Goal: Task Accomplishment & Management: Manage account settings

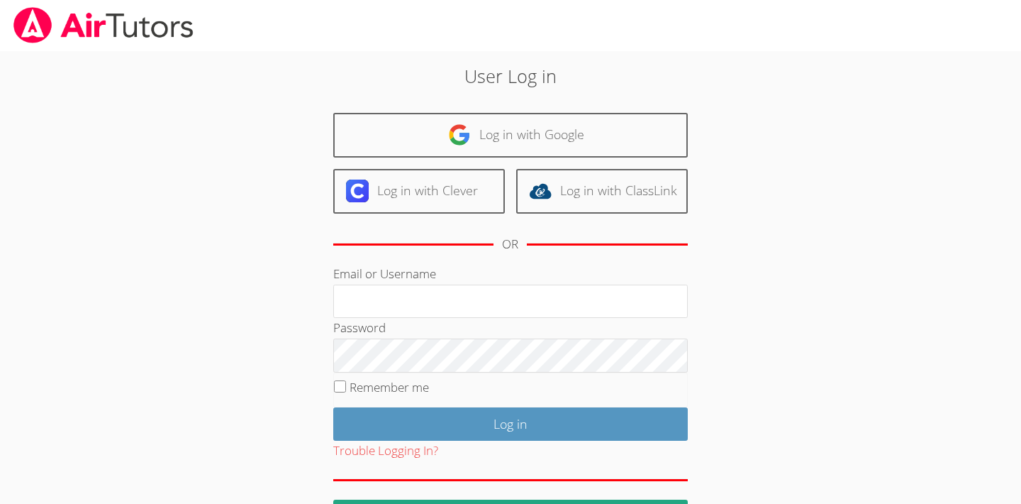
type input "[EMAIL_ADDRESS][DOMAIN_NAME]"
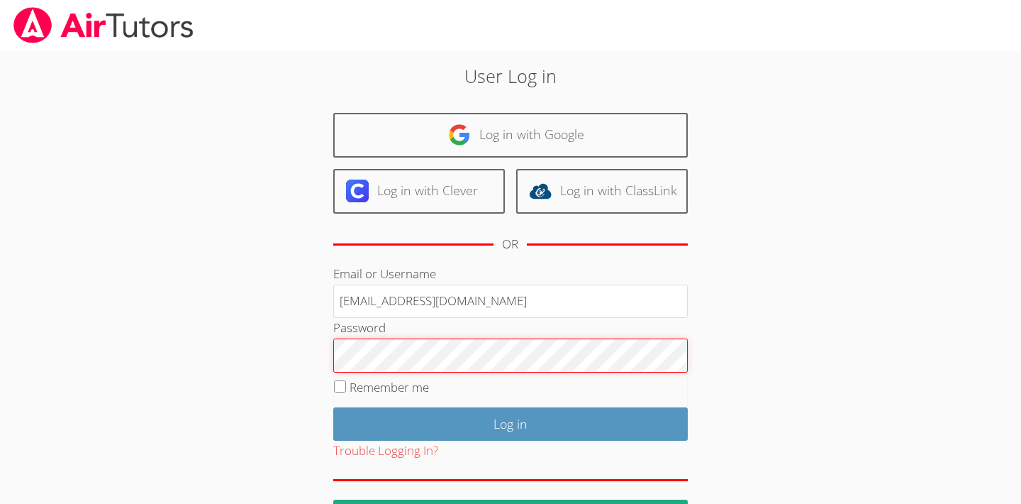
click at [510, 421] on input "Log in" at bounding box center [510, 423] width 355 height 33
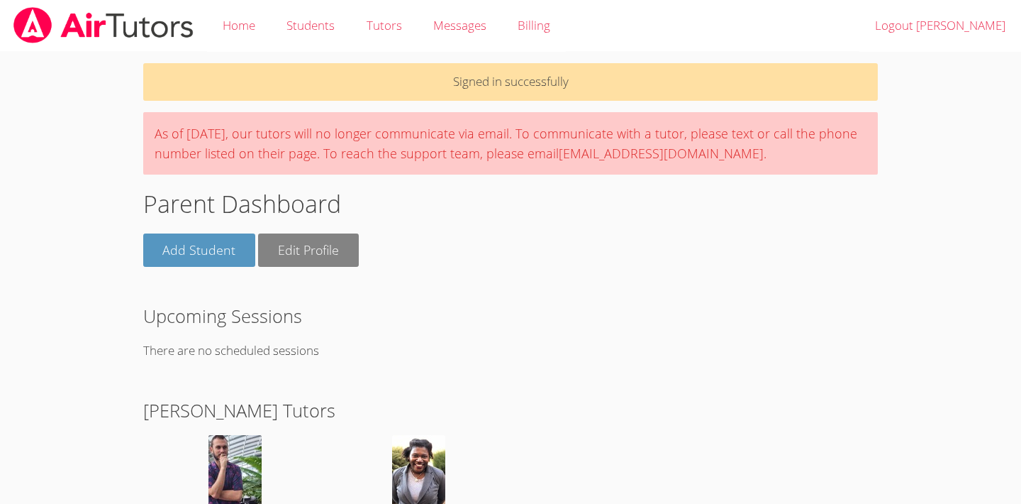
click at [333, 243] on link "Edit Profile" at bounding box center [308, 249] width 101 height 33
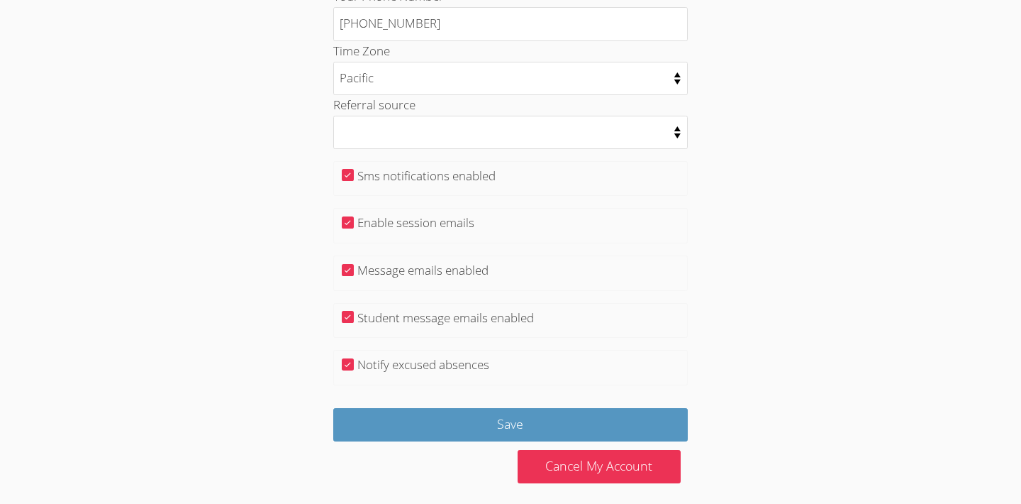
scroll to position [351, 0]
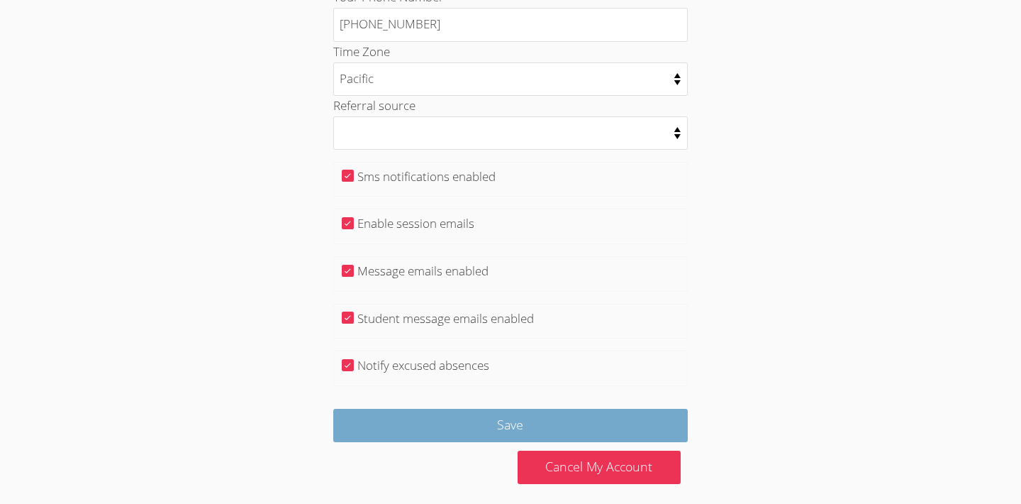
click at [439, 418] on input "Save" at bounding box center [510, 424] width 355 height 33
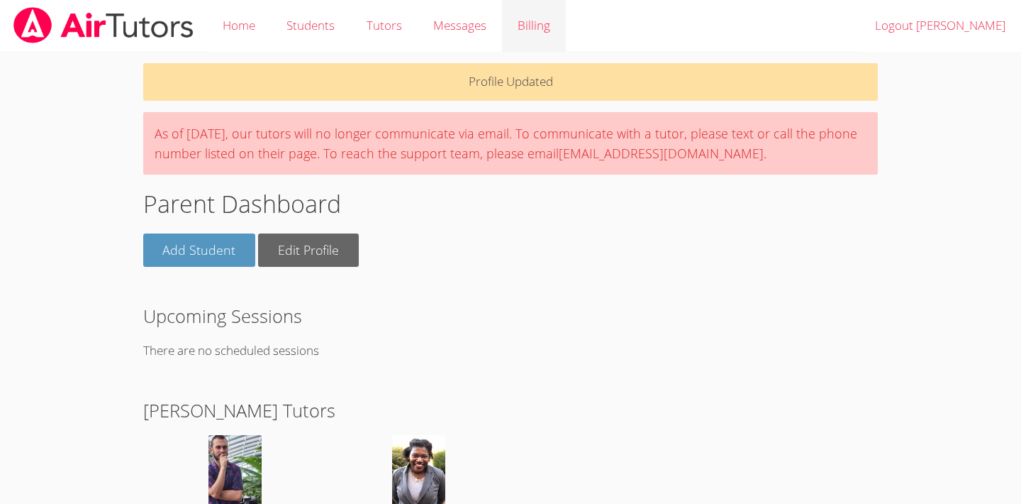
click at [547, 35] on link "Billing" at bounding box center [534, 26] width 64 height 52
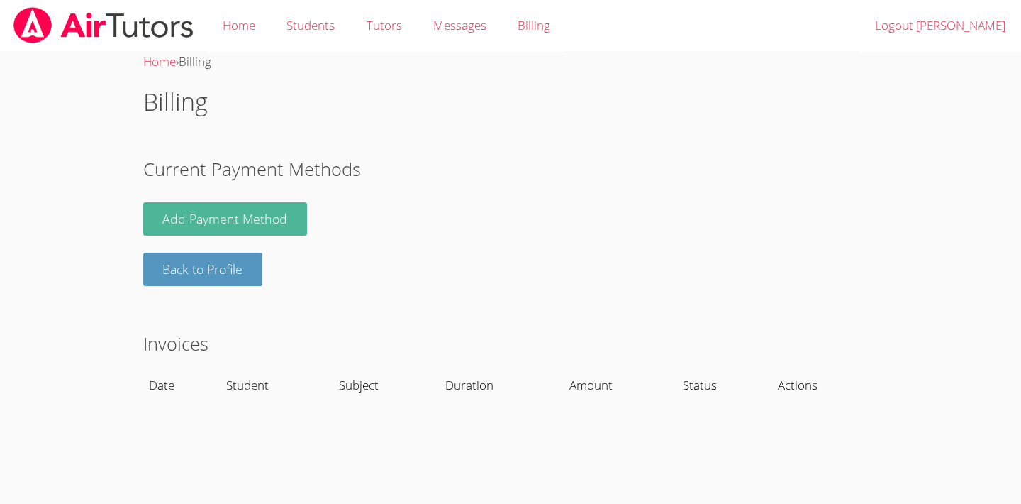
click at [272, 211] on link "Add Payment Method" at bounding box center [225, 218] width 165 height 33
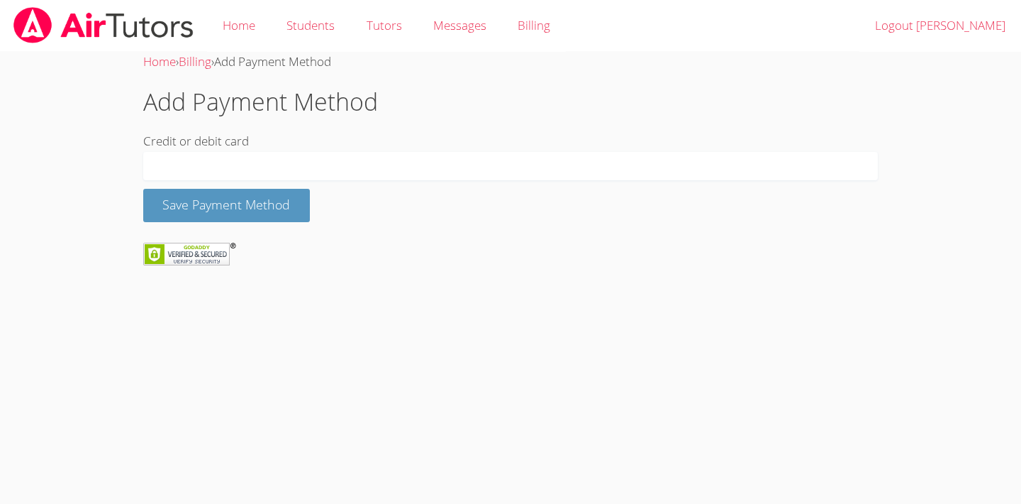
click at [445, 297] on body "Home Students Tutors Messages Billing Logout Kristy Home › Billing › Add Paymen…" at bounding box center [510, 252] width 1021 height 504
click at [306, 204] on button "Save Payment Method" at bounding box center [226, 205] width 167 height 33
click at [281, 199] on button "Save Payment Method" at bounding box center [226, 205] width 167 height 33
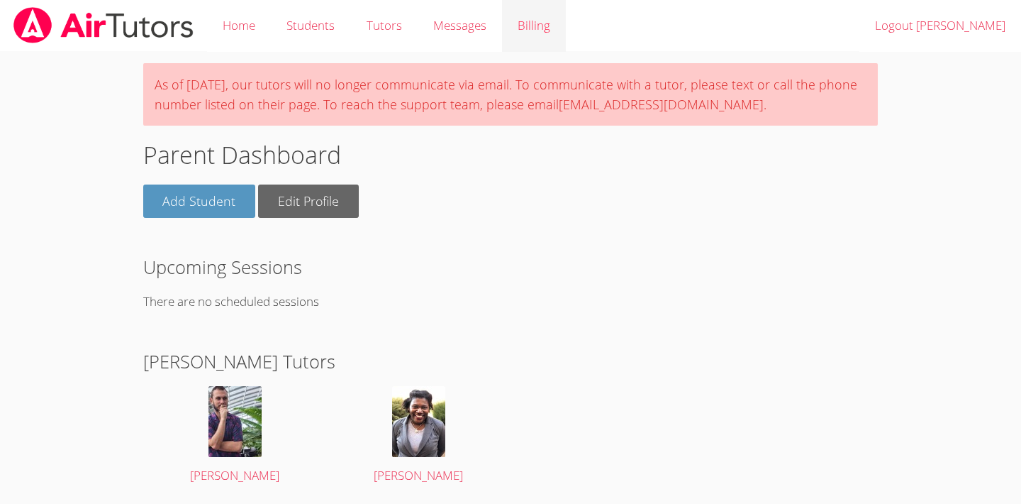
click at [535, 36] on link "Billing" at bounding box center [534, 26] width 64 height 52
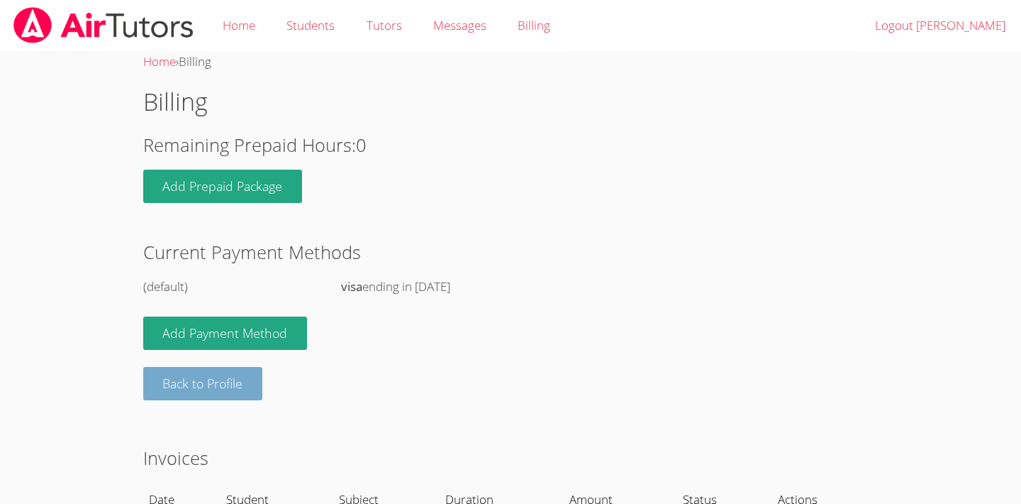
click at [249, 387] on link "Back to Profile" at bounding box center [203, 383] width 120 height 33
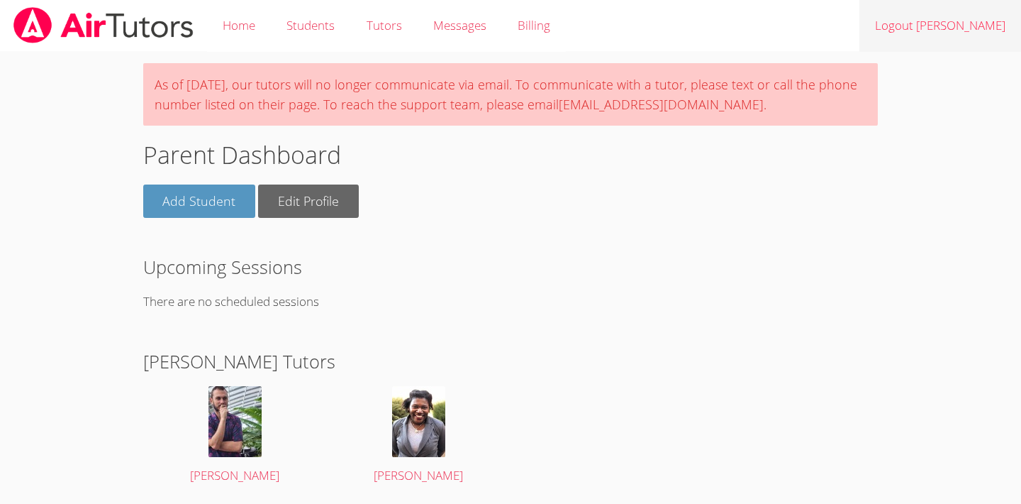
click at [938, 30] on link "Logout [PERSON_NAME]" at bounding box center [941, 26] width 162 height 52
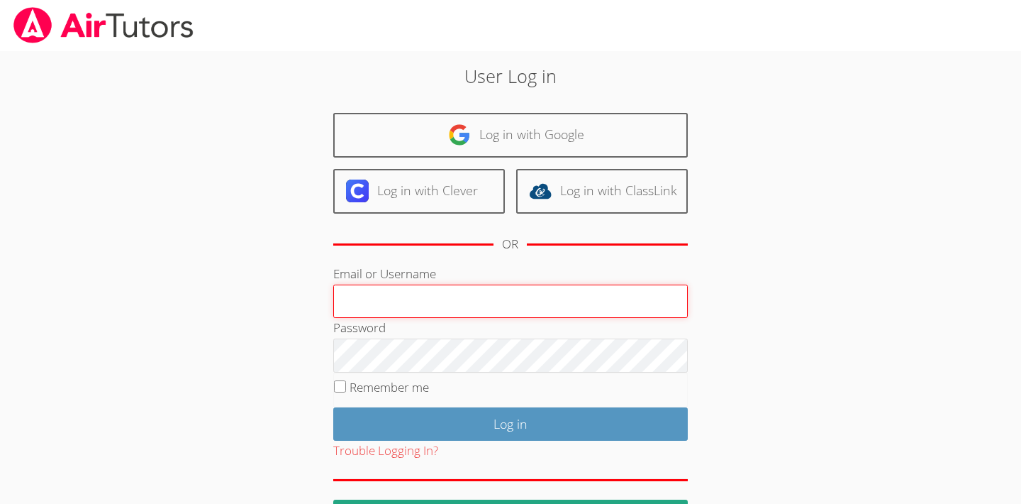
type input "[EMAIL_ADDRESS][DOMAIN_NAME]"
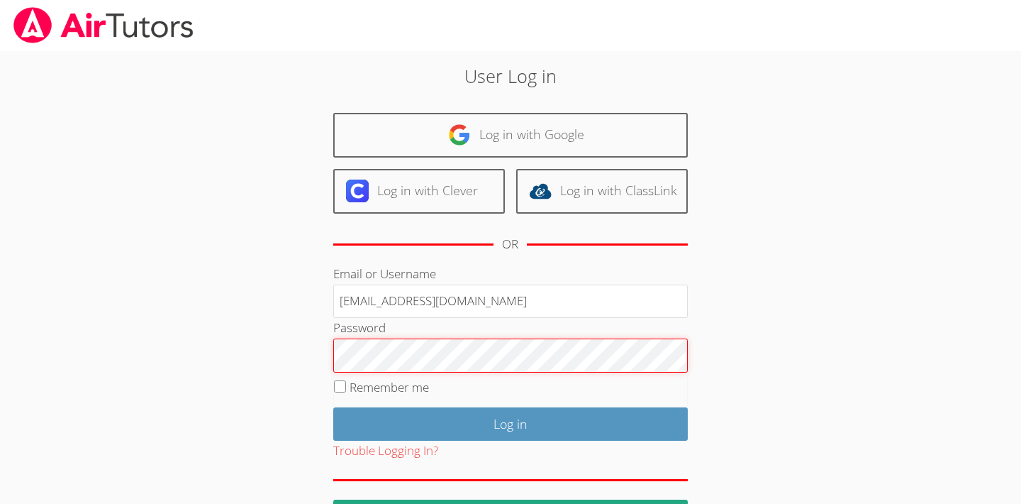
click at [510, 421] on input "Log in" at bounding box center [510, 423] width 355 height 33
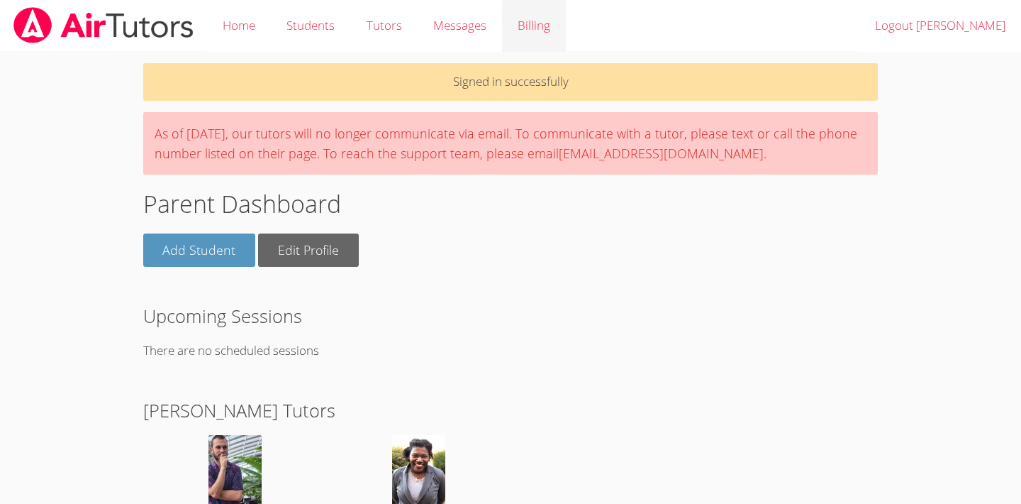
click at [536, 24] on link "Billing" at bounding box center [534, 26] width 64 height 52
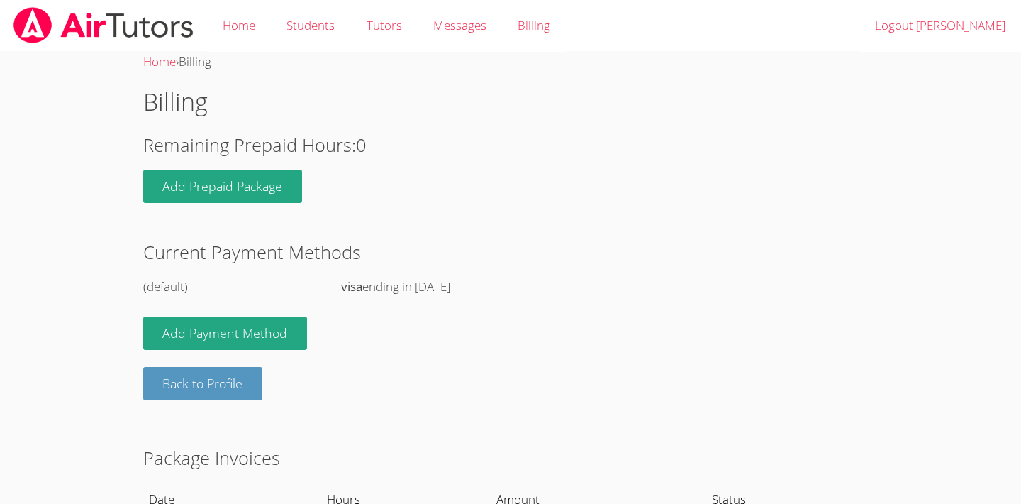
click at [349, 282] on strong "visa" at bounding box center [351, 286] width 21 height 16
click at [152, 285] on div "(default)" at bounding box center [235, 287] width 184 height 21
click at [364, 286] on div "visa ending in [DATE]" at bounding box center [610, 287] width 538 height 21
click at [266, 334] on link "Add Payment Method" at bounding box center [225, 332] width 165 height 33
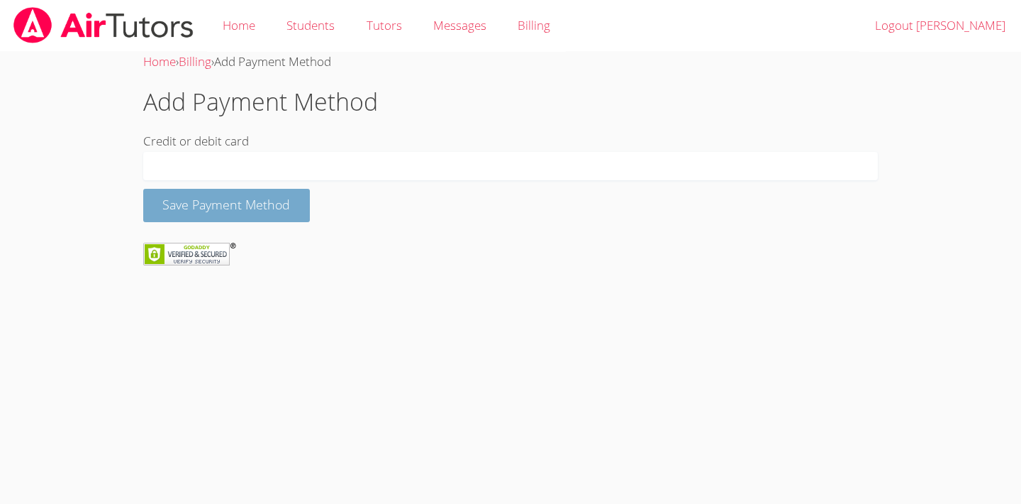
click at [272, 204] on button "Save Payment Method" at bounding box center [226, 205] width 167 height 33
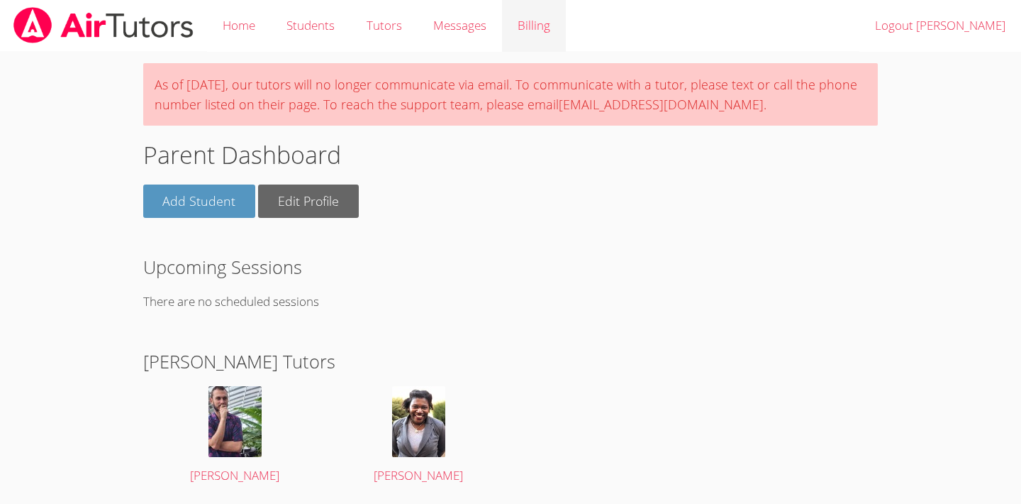
click at [534, 23] on link "Billing" at bounding box center [534, 26] width 64 height 52
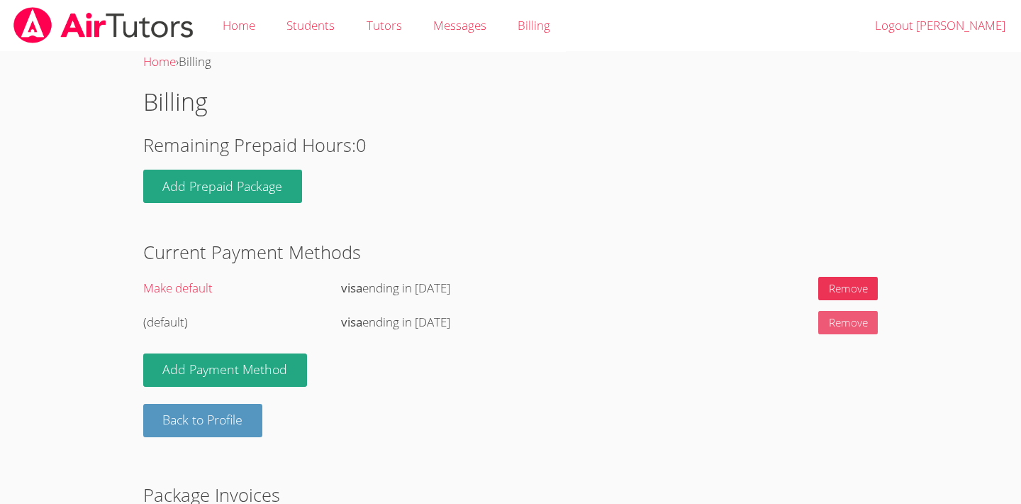
click at [828, 318] on link "Remove" at bounding box center [848, 322] width 60 height 23
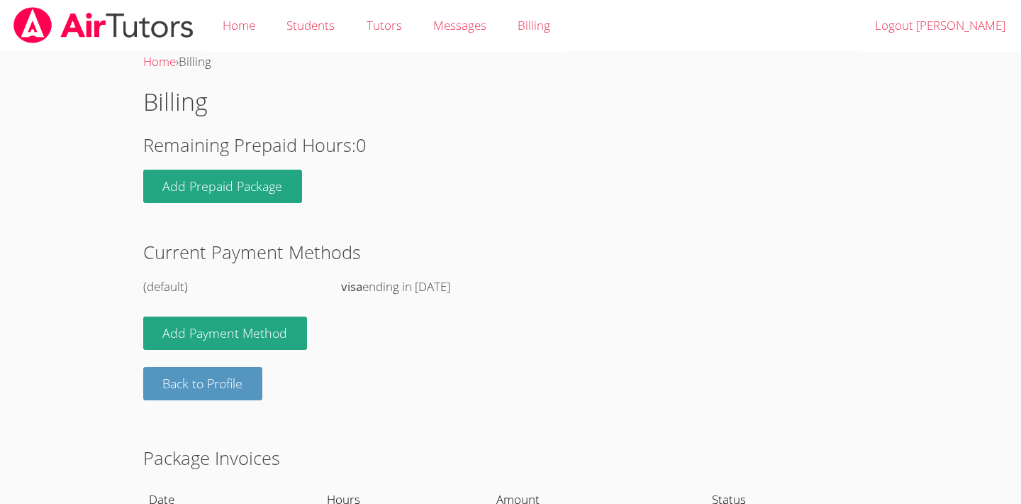
click at [434, 288] on div "visa ending in [DATE]" at bounding box center [610, 287] width 538 height 21
click at [255, 376] on link "Back to Profile" at bounding box center [203, 383] width 120 height 33
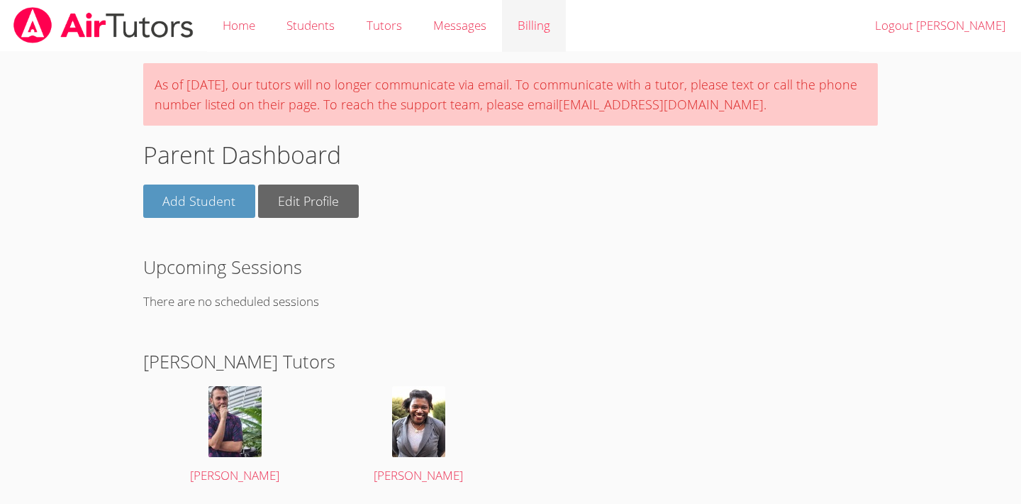
click at [523, 18] on link "Billing" at bounding box center [534, 26] width 64 height 52
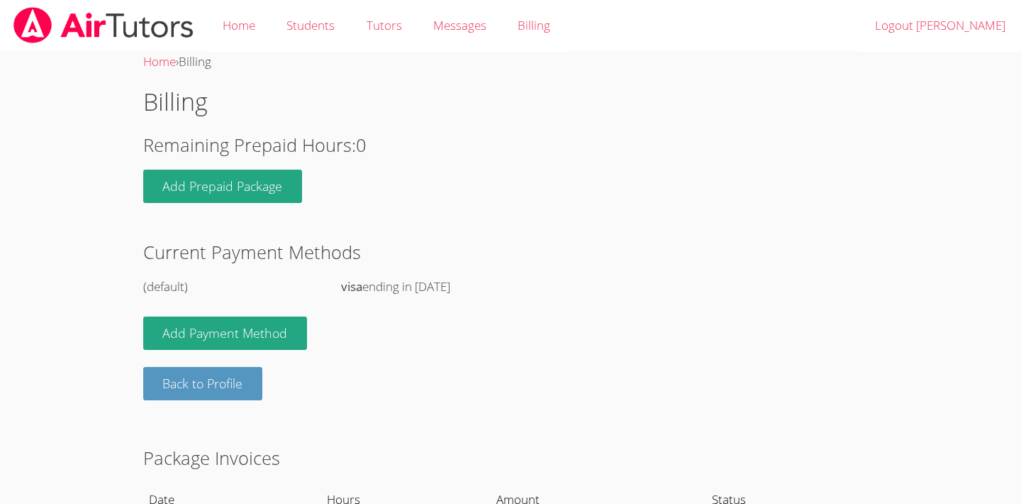
click at [350, 279] on strong "visa" at bounding box center [351, 286] width 21 height 16
click at [173, 281] on div "(default)" at bounding box center [235, 287] width 184 height 21
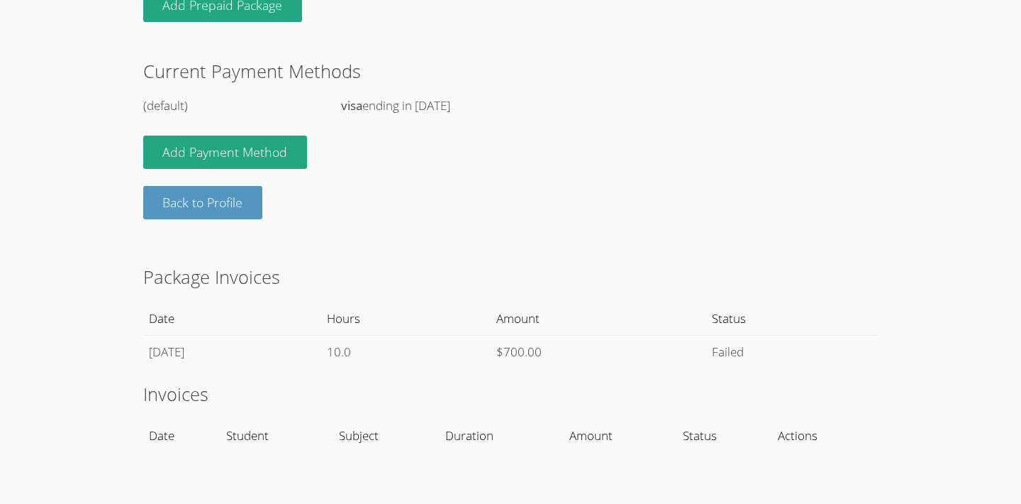
scroll to position [180, 0]
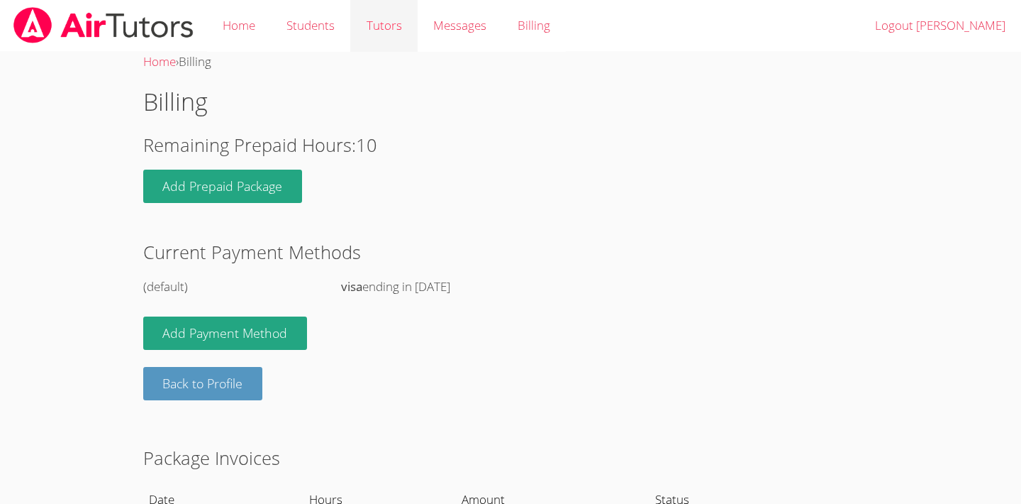
click at [399, 28] on link "Tutors" at bounding box center [383, 26] width 67 height 52
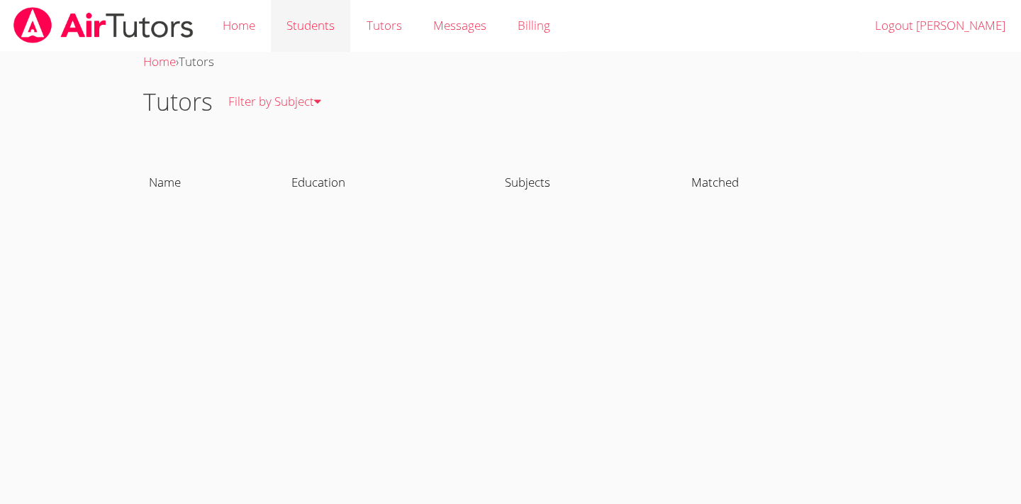
click at [326, 31] on link "Students" at bounding box center [310, 26] width 79 height 52
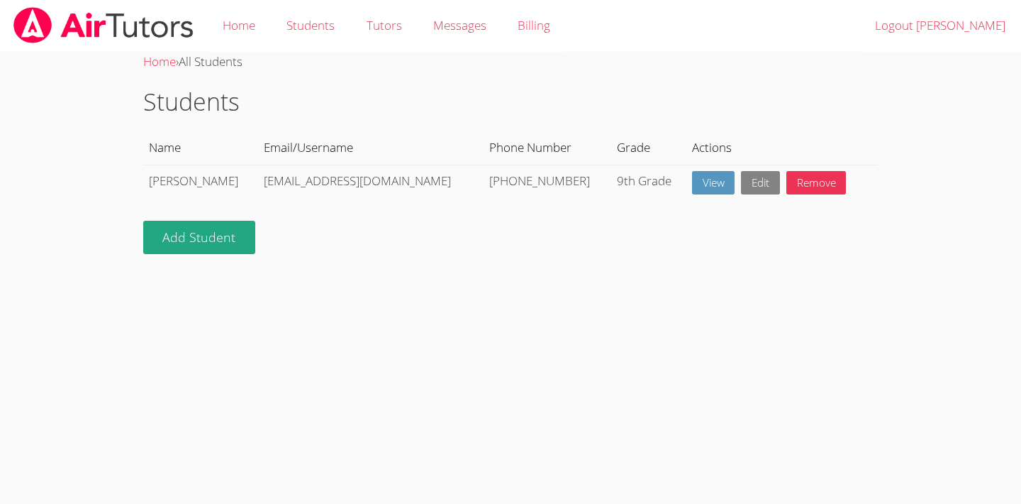
click at [741, 178] on link "Edit" at bounding box center [760, 182] width 39 height 23
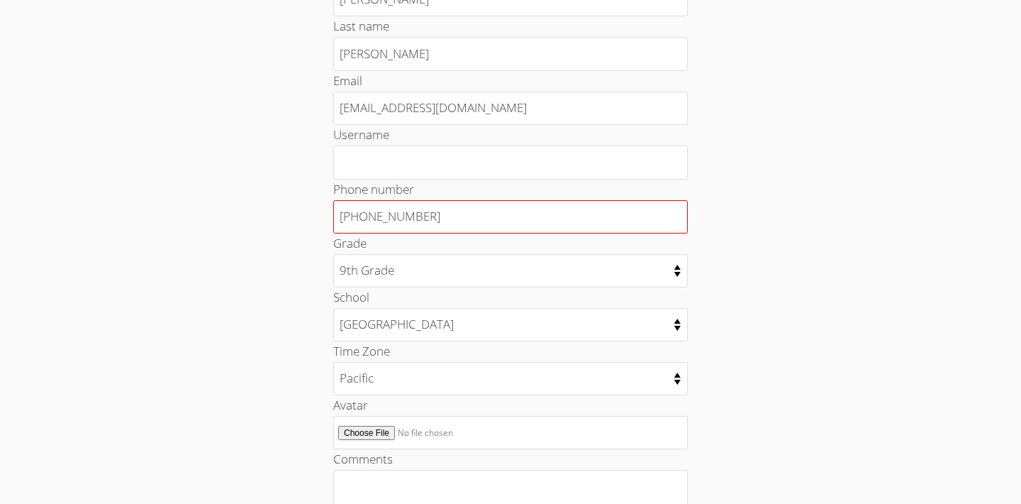
scroll to position [177, 0]
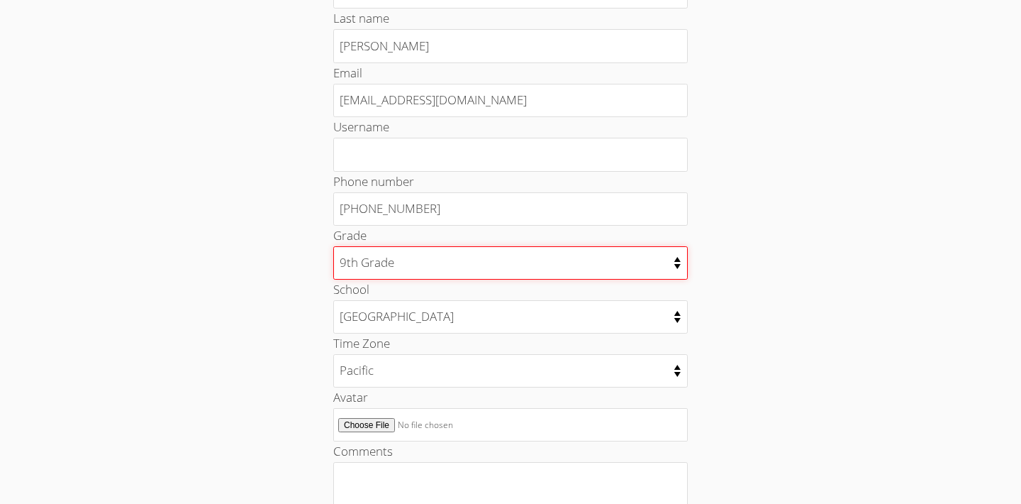
select select "11"
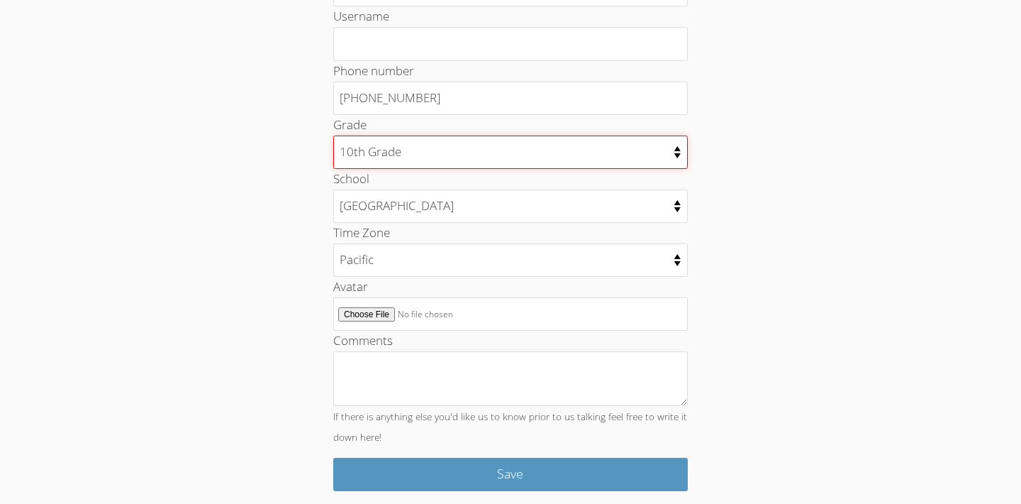
scroll to position [287, 0]
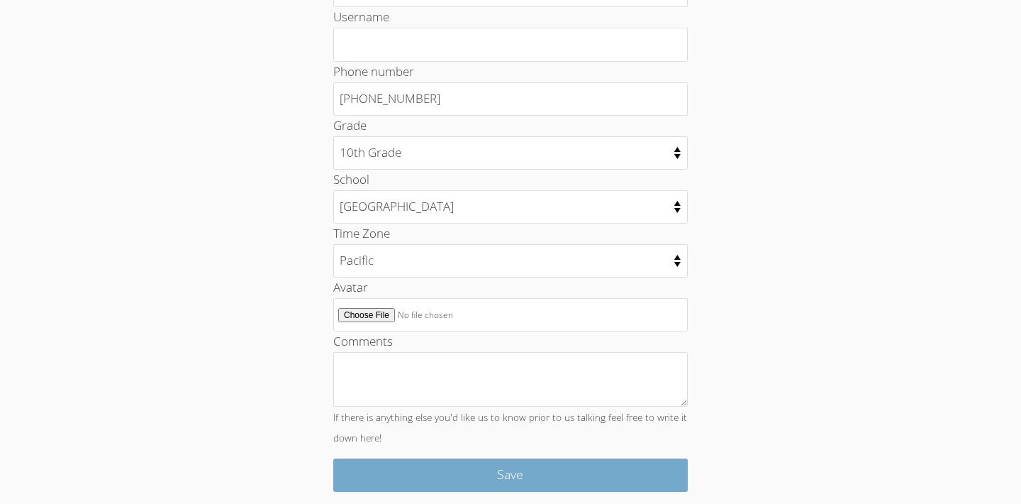
click at [581, 465] on input "Save" at bounding box center [510, 474] width 355 height 33
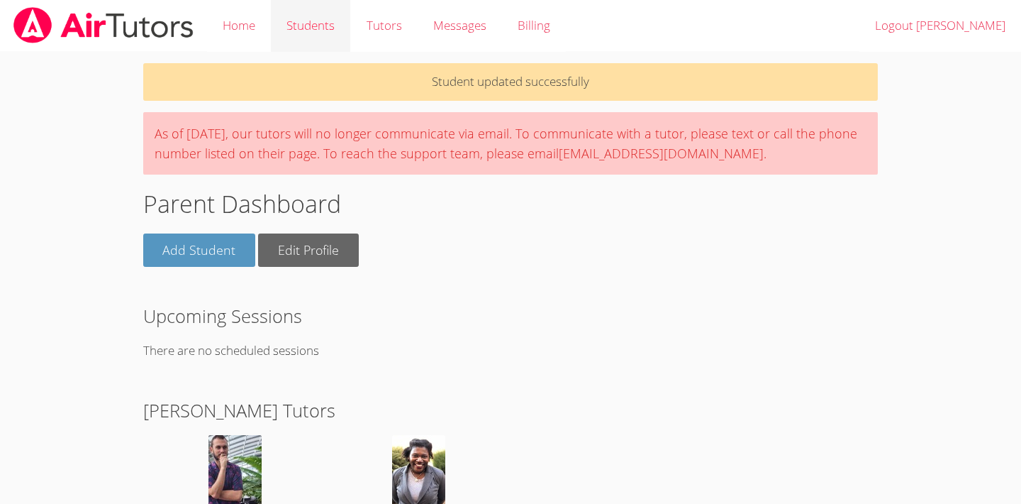
click at [327, 22] on link "Students" at bounding box center [310, 26] width 79 height 52
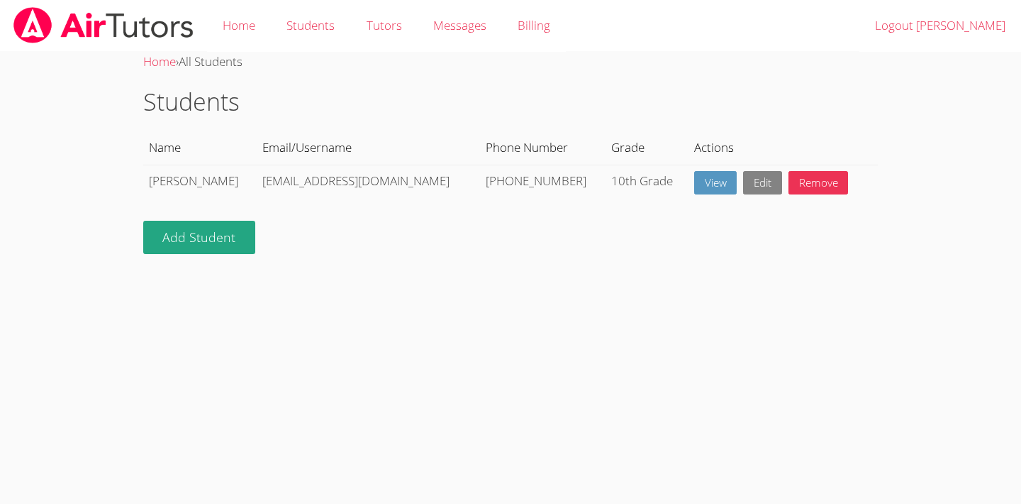
click at [743, 181] on link "Edit" at bounding box center [762, 182] width 39 height 23
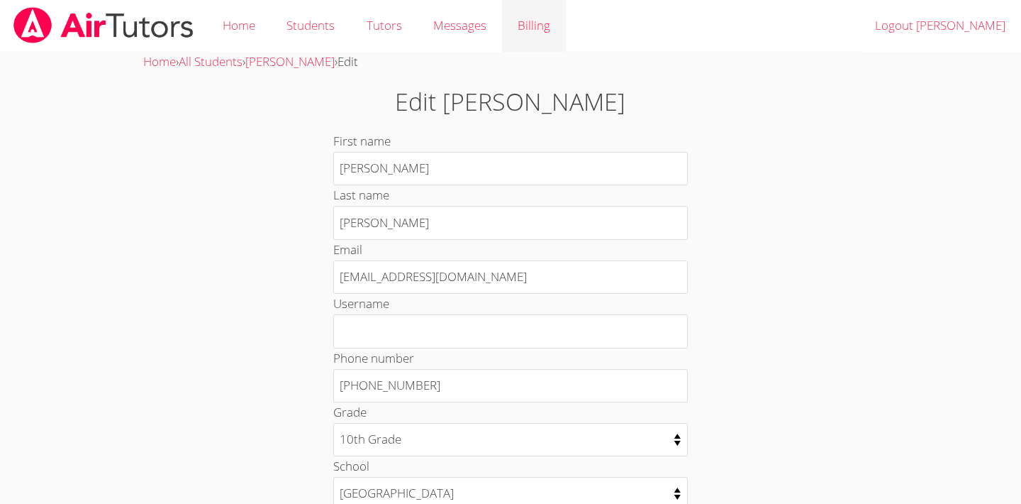
click at [534, 28] on link "Billing" at bounding box center [534, 26] width 64 height 52
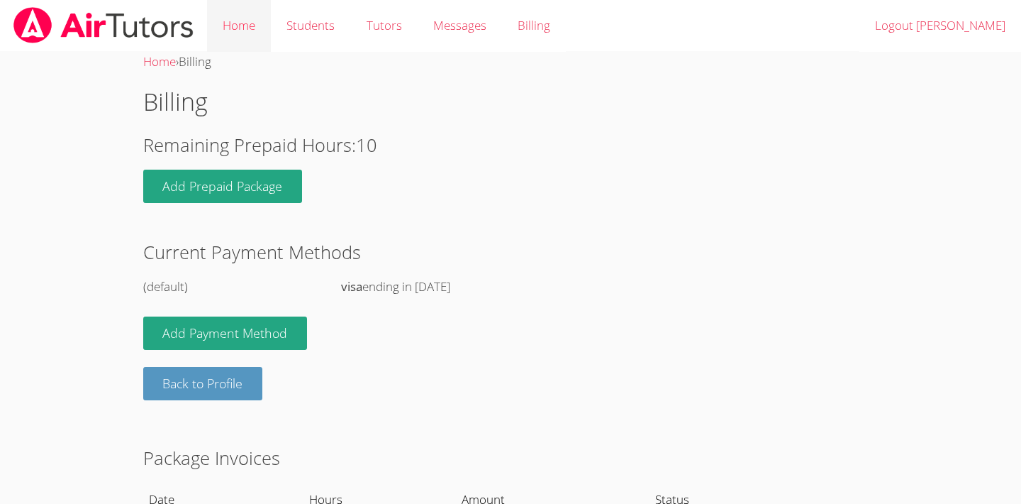
click at [234, 30] on link "Home" at bounding box center [239, 26] width 64 height 52
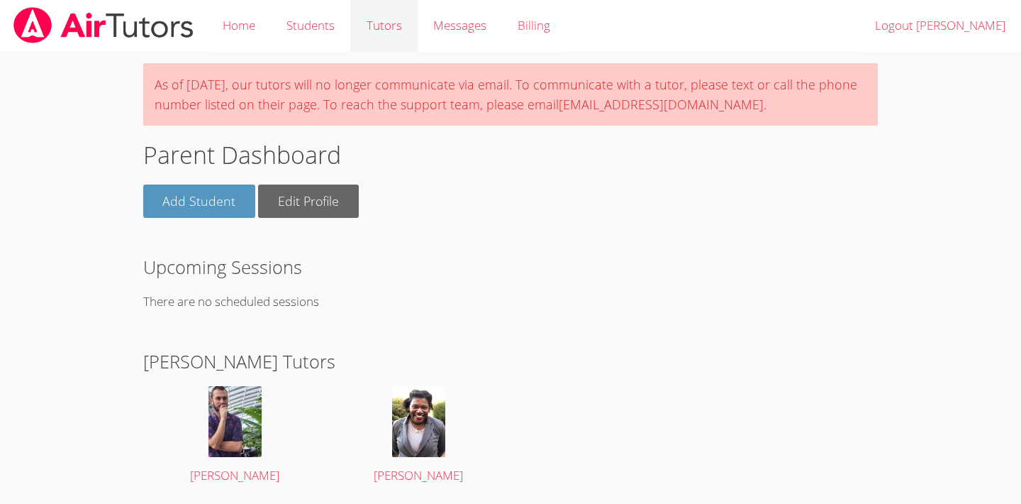
click at [401, 28] on link "Tutors" at bounding box center [383, 26] width 67 height 52
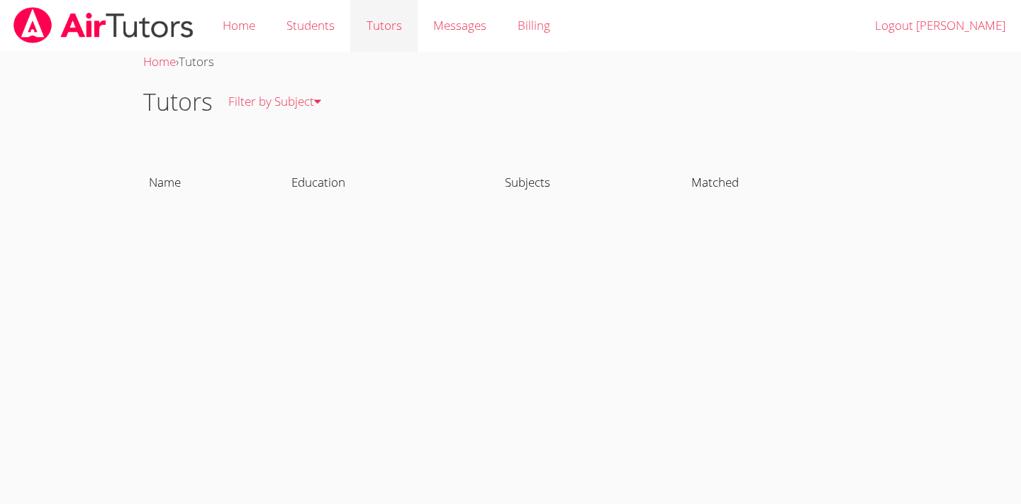
click at [388, 27] on link "Tutors" at bounding box center [383, 26] width 67 height 52
click at [331, 26] on link "Students" at bounding box center [310, 26] width 79 height 52
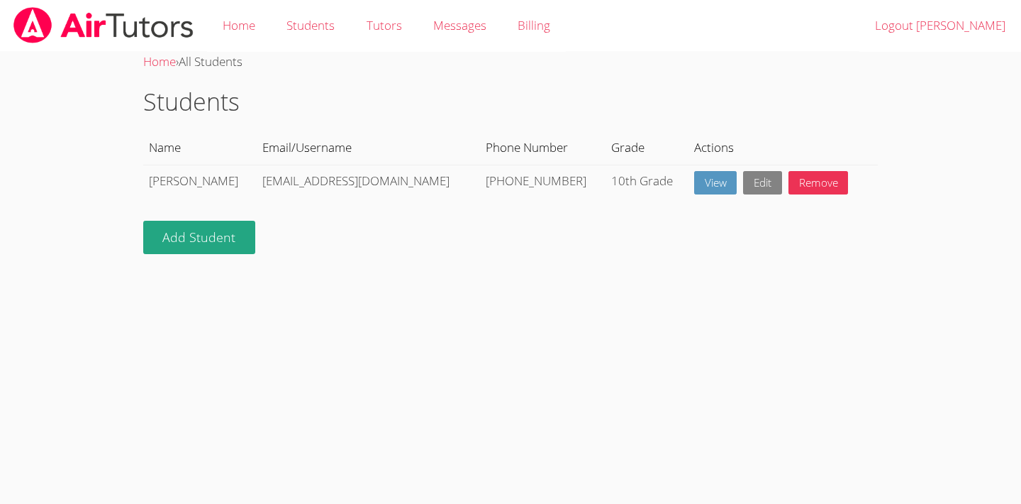
click at [743, 178] on link "Edit" at bounding box center [762, 182] width 39 height 23
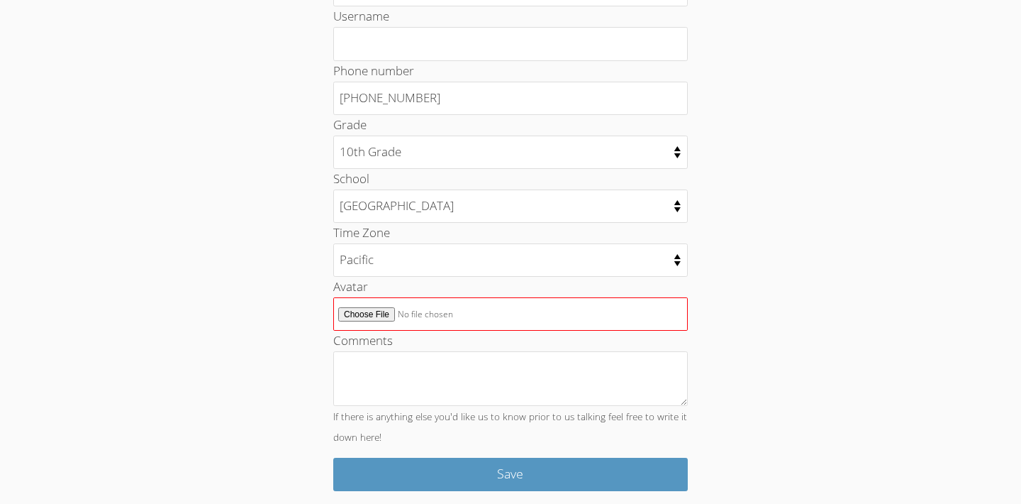
scroll to position [287, 0]
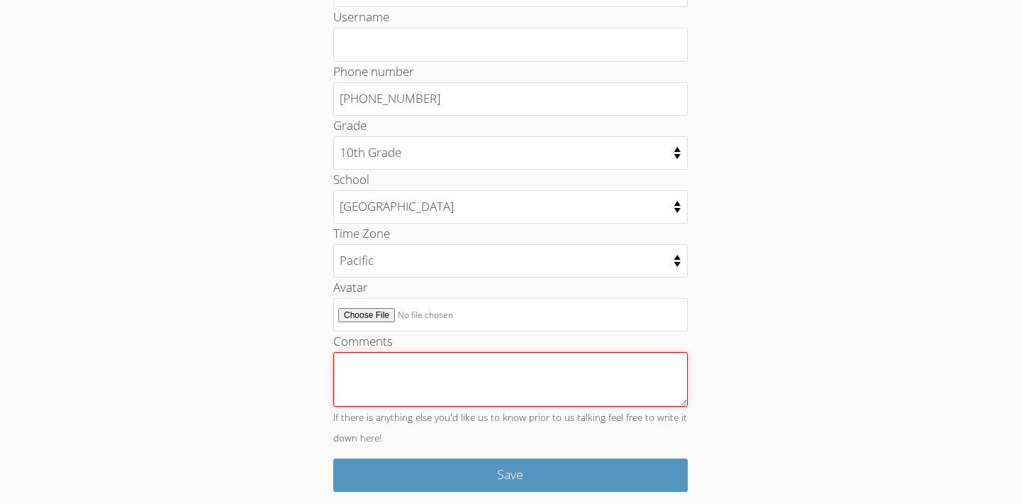
click at [504, 360] on textarea "Comments" at bounding box center [510, 379] width 355 height 55
click at [449, 364] on textarea "Contact information for parent (Kristy) is 424-5=634-2511" at bounding box center [510, 379] width 355 height 55
click at [630, 362] on textarea "Contact information/cell # for parent (Kristy) is 424-5=634-2511" at bounding box center [510, 379] width 355 height 55
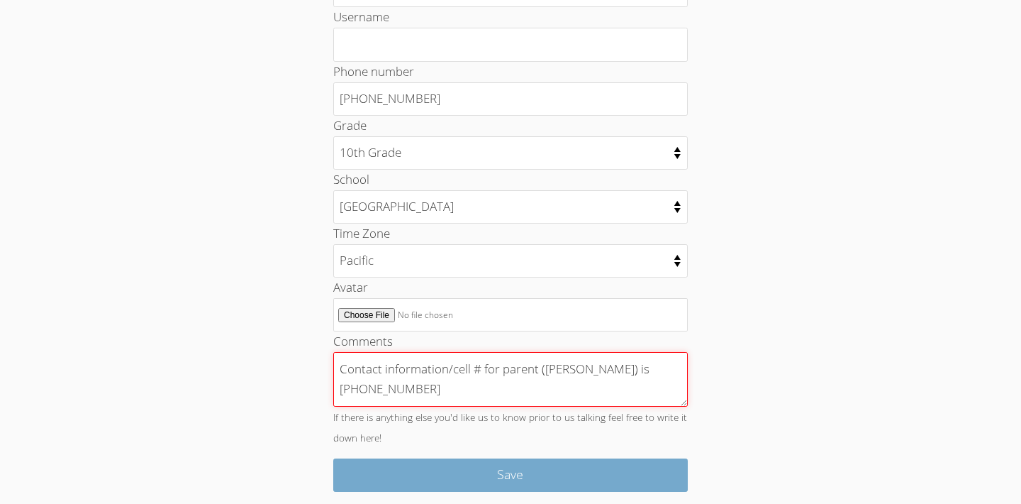
type textarea "Contact information/cell # for parent (Kristy) is 424-634-2511"
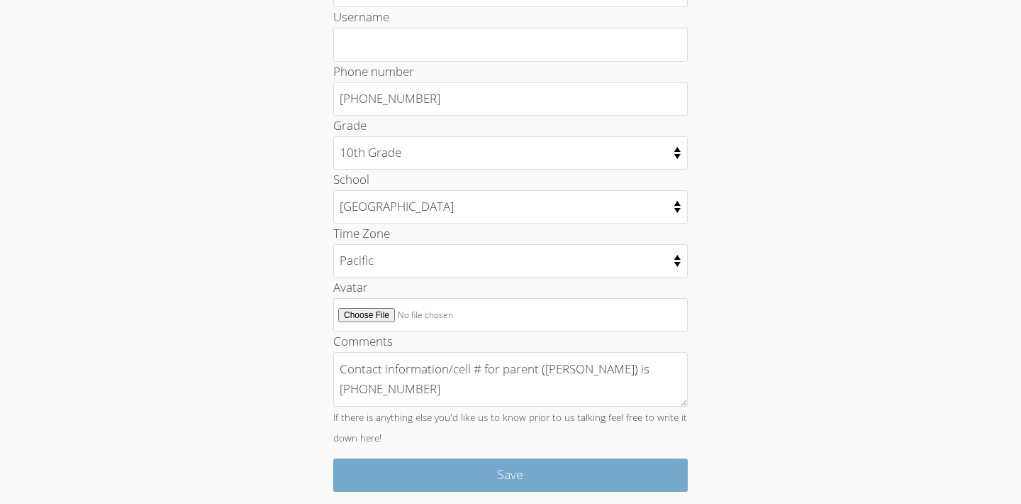
click at [611, 462] on input "Save" at bounding box center [510, 474] width 355 height 33
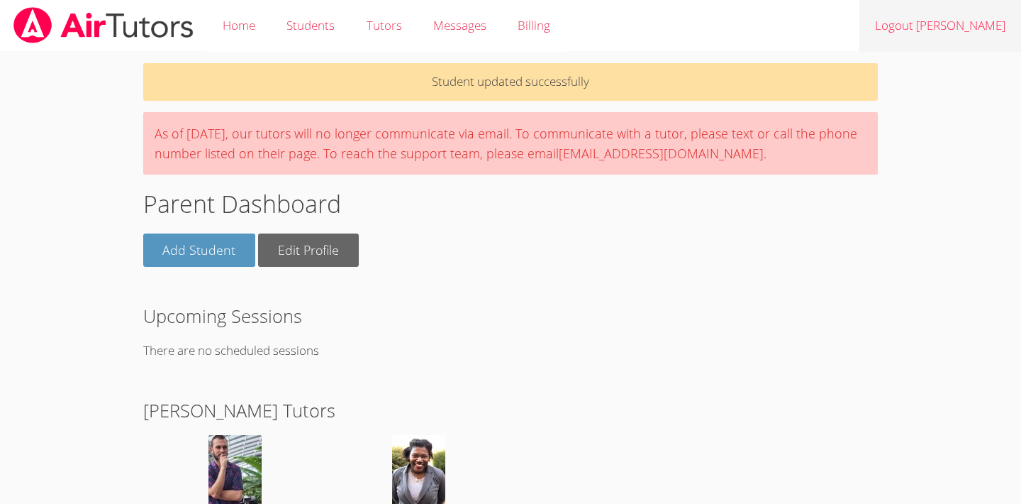
click at [953, 26] on link "Logout Kristy" at bounding box center [941, 26] width 162 height 52
